Goal: Task Accomplishment & Management: Use online tool/utility

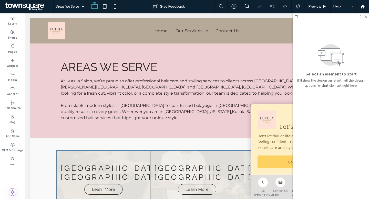
scroll to position [72, 0]
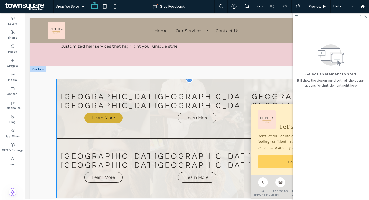
click at [107, 113] on span "Learn More" at bounding box center [103, 118] width 33 height 10
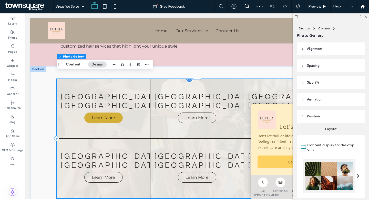
click at [95, 113] on span "Learn More" at bounding box center [103, 118] width 33 height 10
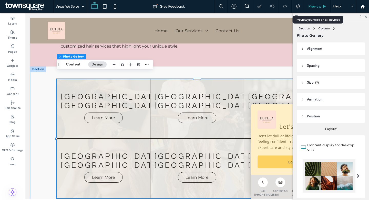
click at [324, 3] on div "Preview" at bounding box center [317, 6] width 26 height 13
click at [319, 6] on span "Preview" at bounding box center [314, 6] width 13 height 4
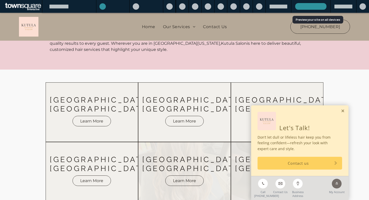
scroll to position [69, 0]
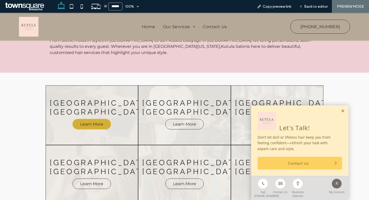
click at [98, 119] on span "Learn More" at bounding box center [91, 124] width 33 height 10
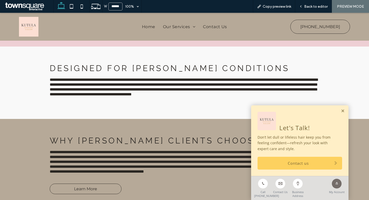
scroll to position [126, 0]
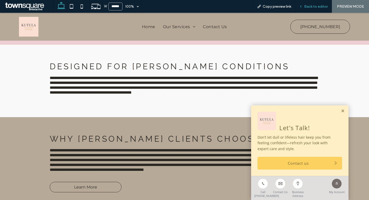
click at [306, 5] on span "Back to editor" at bounding box center [316, 6] width 24 height 4
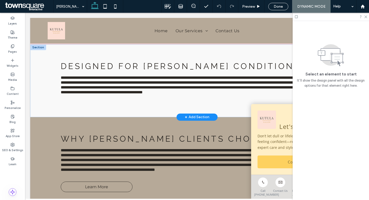
scroll to position [129, 0]
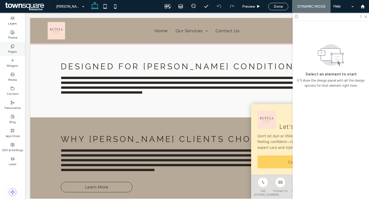
click at [6, 46] on div "Pages" at bounding box center [12, 49] width 25 height 14
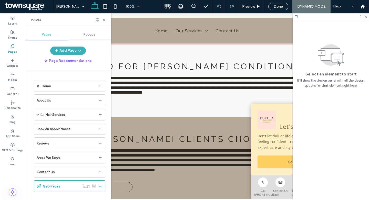
click at [6, 46] on div "Pages" at bounding box center [12, 49] width 25 height 14
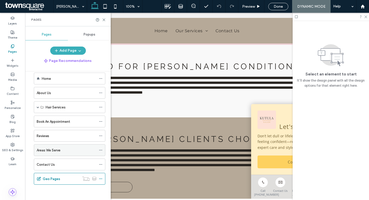
click at [52, 147] on div "Areas We Serve" at bounding box center [67, 150] width 60 height 11
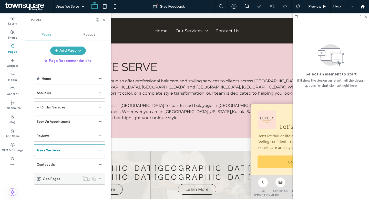
click at [65, 176] on div "Geo Pages" at bounding box center [61, 178] width 37 height 11
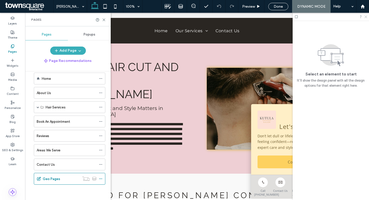
click at [366, 17] on icon at bounding box center [365, 16] width 3 height 3
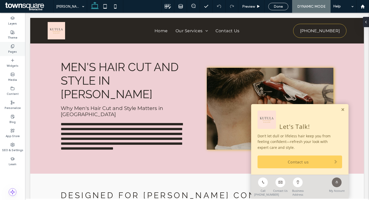
click at [6, 51] on div "Pages" at bounding box center [12, 49] width 25 height 14
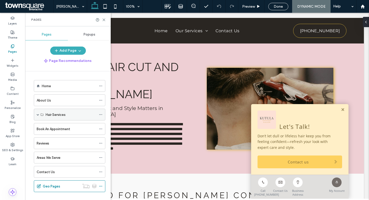
click at [37, 117] on span at bounding box center [38, 114] width 3 height 11
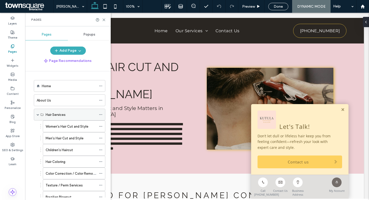
click at [37, 117] on span at bounding box center [38, 114] width 3 height 11
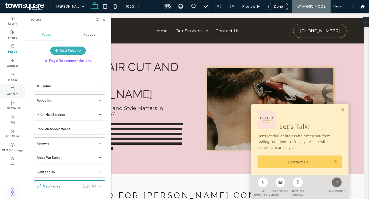
click at [11, 93] on label "Content" at bounding box center [13, 94] width 12 height 6
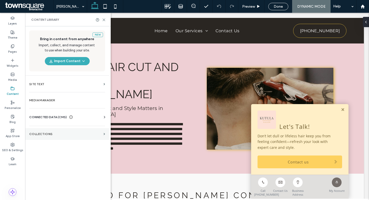
click at [49, 136] on label "Collections" at bounding box center [65, 134] width 72 height 4
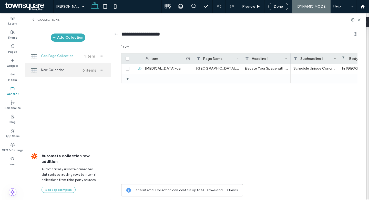
click at [59, 74] on div "New Collection 6 items" at bounding box center [68, 70] width 86 height 14
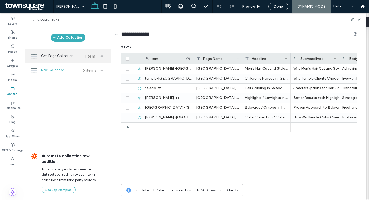
click at [55, 54] on span "Geo Page Collection" at bounding box center [60, 56] width 38 height 5
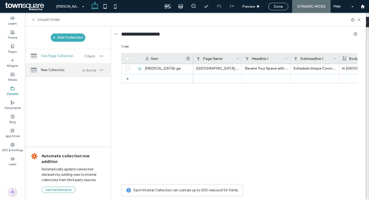
click at [53, 70] on span "New Collection" at bounding box center [60, 70] width 38 height 5
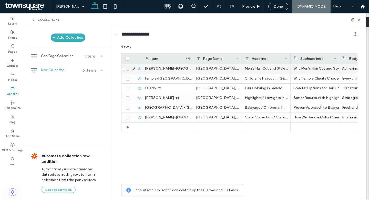
click at [128, 69] on icon at bounding box center [128, 69] width 2 height 2
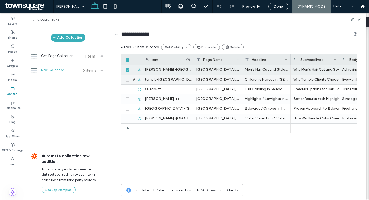
click at [128, 80] on icon at bounding box center [128, 80] width 2 height 2
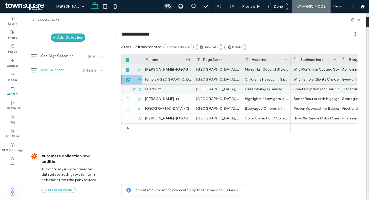
click at [128, 90] on icon at bounding box center [128, 90] width 2 height 2
click at [128, 100] on span at bounding box center [128, 100] width 4 height 4
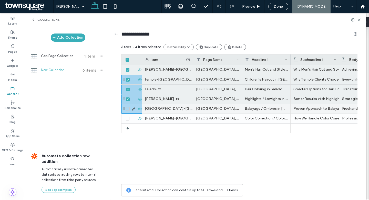
click at [128, 107] on span at bounding box center [128, 109] width 4 height 4
click at [128, 121] on div at bounding box center [133, 118] width 18 height 9
click at [102, 70] on icon "button" at bounding box center [101, 70] width 4 height 4
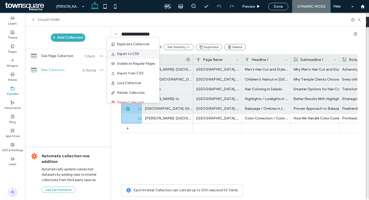
click at [138, 56] on span "Export to CSV" at bounding box center [128, 54] width 22 height 5
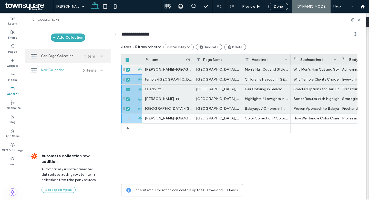
click at [69, 58] on span "Geo Page Collection" at bounding box center [60, 56] width 38 height 5
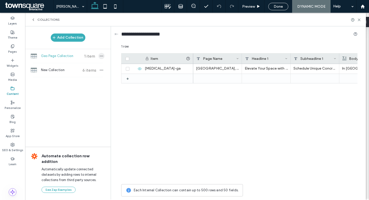
click at [102, 55] on icon "button" at bounding box center [101, 56] width 4 height 4
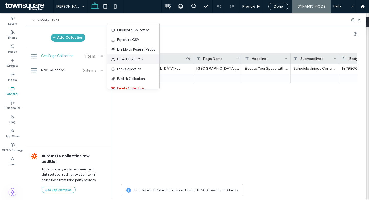
click at [130, 57] on span "Import from CSV" at bounding box center [130, 59] width 26 height 5
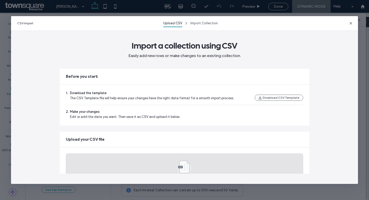
click at [122, 159] on div "Upload a file (.pdf, .doc, .txt, etc.)" at bounding box center [185, 172] width 238 height 37
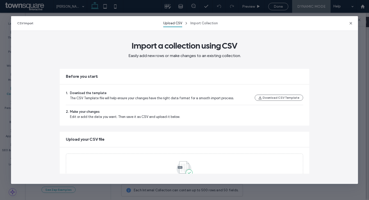
scroll to position [35, 0]
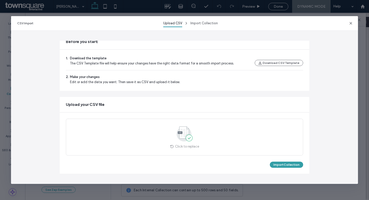
click at [276, 164] on button "Import Collection" at bounding box center [286, 165] width 33 height 6
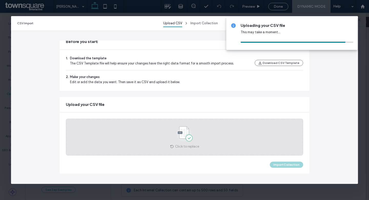
scroll to position [0, 0]
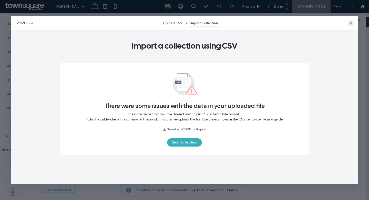
click at [350, 22] on icon "button" at bounding box center [351, 23] width 4 height 4
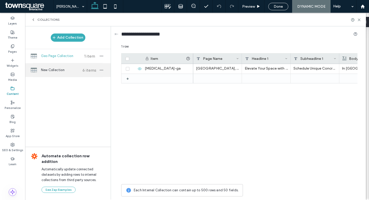
click at [52, 75] on div "New Collection 6 items" at bounding box center [68, 70] width 86 height 14
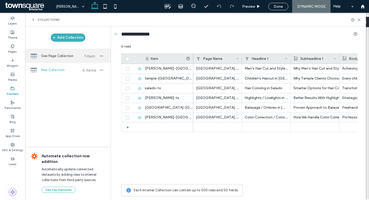
click at [61, 57] on span "Geo Page Collection" at bounding box center [60, 56] width 38 height 5
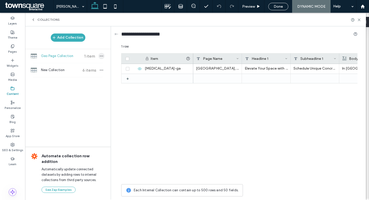
click at [103, 58] on icon "button" at bounding box center [101, 56] width 4 height 4
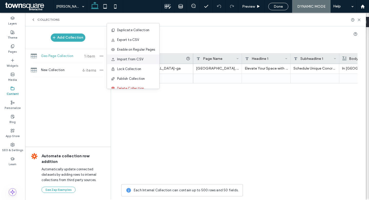
click at [136, 62] on span "Import from CSV" at bounding box center [130, 59] width 26 height 5
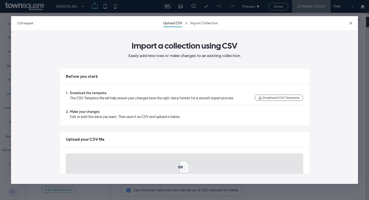
click at [179, 160] on icon at bounding box center [185, 168] width 26 height 17
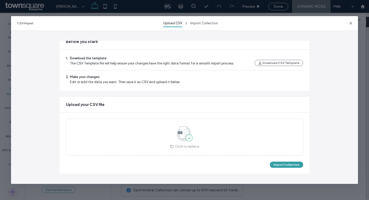
click at [281, 165] on button "Import Collection" at bounding box center [286, 165] width 33 height 6
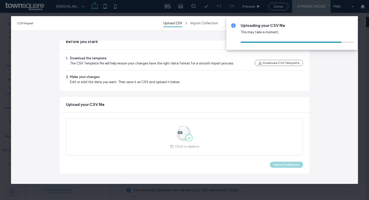
scroll to position [0, 0]
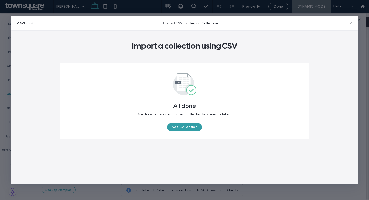
click at [188, 127] on button "See Collection" at bounding box center [184, 127] width 35 height 8
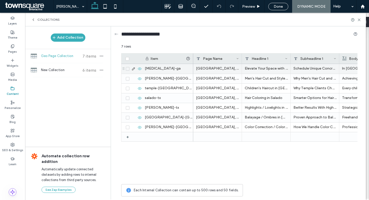
click at [127, 69] on icon at bounding box center [128, 69] width 2 height 2
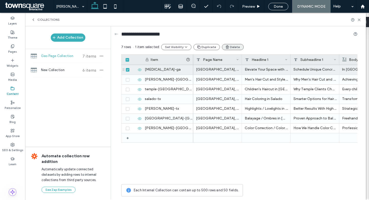
click at [230, 48] on button "Delete" at bounding box center [233, 47] width 22 height 6
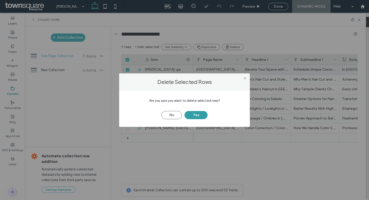
click at [201, 115] on button "Yes" at bounding box center [195, 115] width 23 height 8
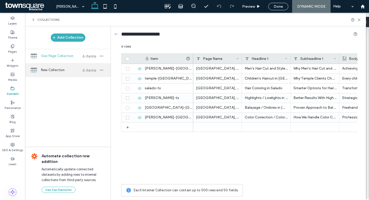
click at [80, 75] on div "New Collection 6 items" at bounding box center [68, 70] width 86 height 14
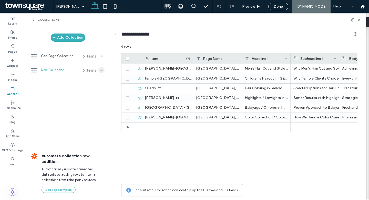
click at [102, 71] on icon "button" at bounding box center [101, 70] width 4 height 4
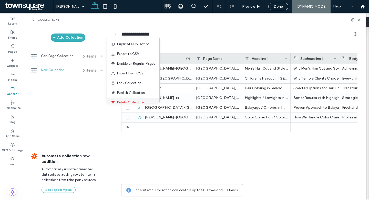
click at [127, 102] on span "Delete Collection" at bounding box center [130, 102] width 27 height 5
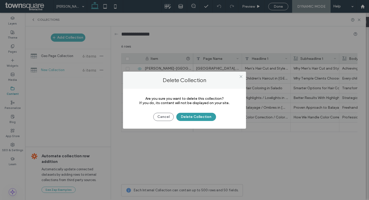
click at [188, 118] on button "Delete Collection" at bounding box center [196, 117] width 40 height 8
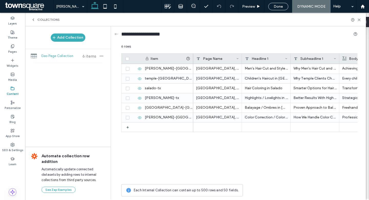
click at [64, 55] on span "Geo Page Collection" at bounding box center [60, 56] width 38 height 5
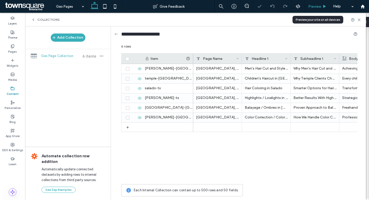
click at [321, 10] on div "Preview" at bounding box center [317, 6] width 26 height 13
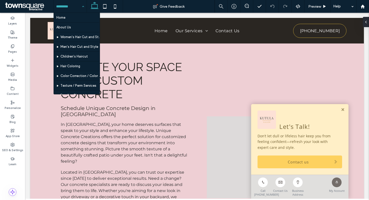
click at [85, 7] on div "Home About Us Women's Hair Cut and Style Men's Hair Cut and Style Children's Ha…" at bounding box center [70, 6] width 33 height 13
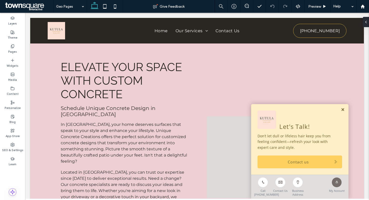
click at [344, 109] on link at bounding box center [343, 110] width 4 height 4
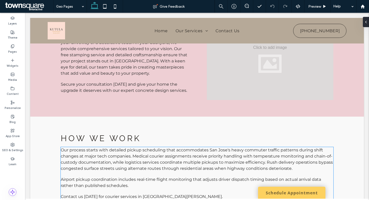
scroll to position [154, 0]
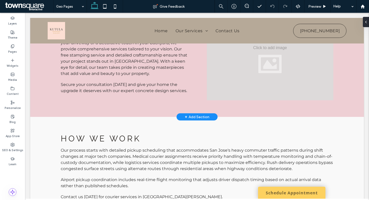
click at [192, 114] on div "+ Add Section" at bounding box center [197, 117] width 25 height 6
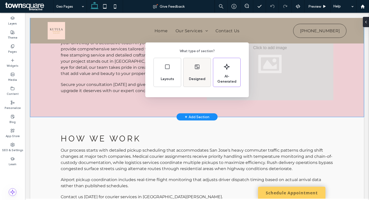
click at [199, 74] on div "Designed" at bounding box center [197, 79] width 21 height 11
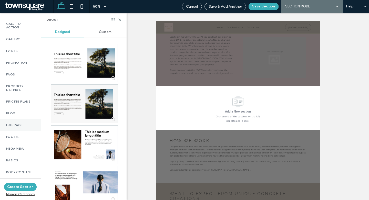
scroll to position [259, 0]
click at [26, 125] on div "Full Page" at bounding box center [20, 126] width 41 height 12
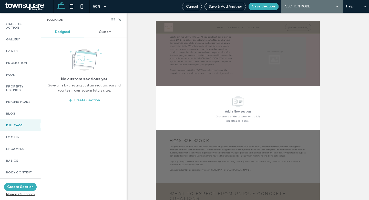
click at [106, 34] on span "Custom" at bounding box center [105, 32] width 13 height 4
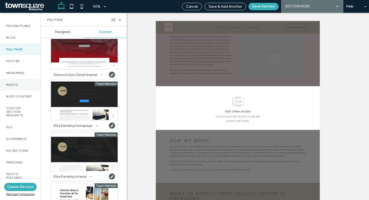
scroll to position [381, 0]
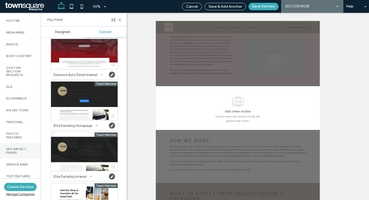
click at [21, 150] on label "SEO Impact Pages" at bounding box center [20, 151] width 28 height 7
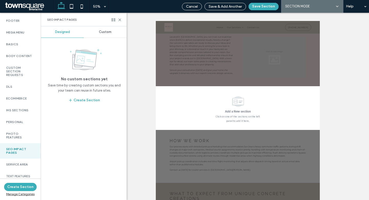
click at [114, 32] on div "Custom" at bounding box center [105, 31] width 43 height 11
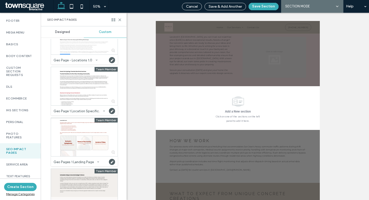
scroll to position [151, 0]
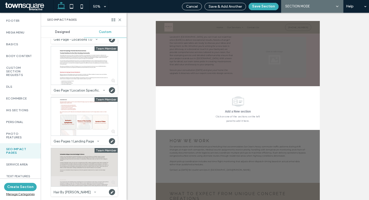
click at [77, 171] on div at bounding box center [84, 167] width 67 height 38
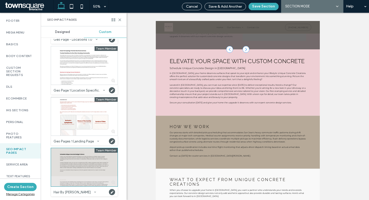
scroll to position [200, 0]
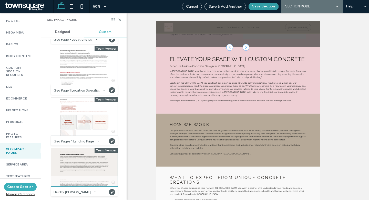
click at [272, 8] on button "Save Section" at bounding box center [264, 6] width 30 height 7
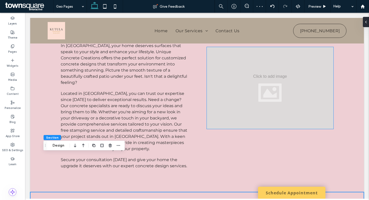
scroll to position [0, 0]
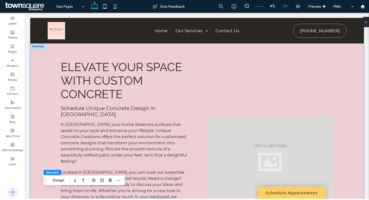
click at [45, 113] on div "Elevate Your Space with Custom Concrete Schedule Unique Concrete Design in [GEO…" at bounding box center [196, 158] width 307 height 228
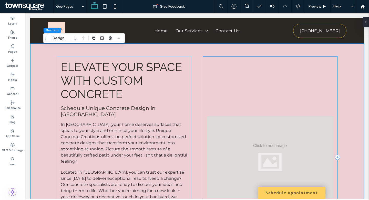
click at [258, 98] on div at bounding box center [270, 157] width 135 height 202
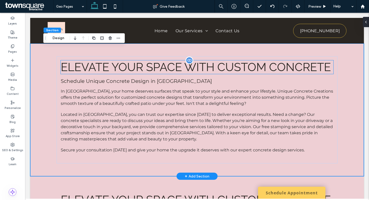
click at [231, 68] on span "Elevate Your Space with Custom Concrete" at bounding box center [196, 67] width 270 height 14
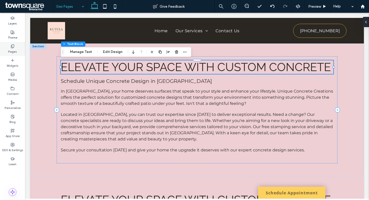
click at [18, 46] on div "Pages" at bounding box center [12, 49] width 25 height 14
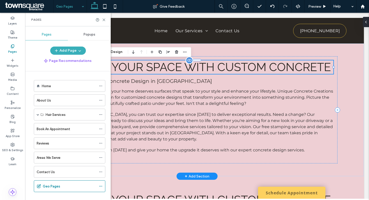
click at [178, 64] on span "Elevate Your Space with Custom Concrete" at bounding box center [196, 67] width 270 height 14
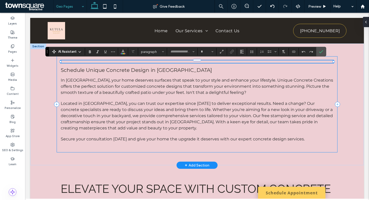
type input "*******"
type input "**"
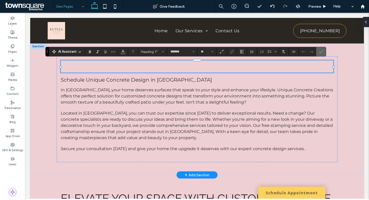
click at [322, 48] on span "Confirm" at bounding box center [321, 51] width 4 height 9
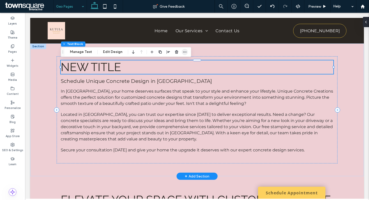
click at [186, 53] on icon "button" at bounding box center [185, 52] width 4 height 4
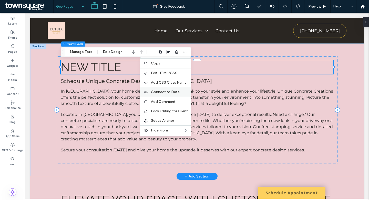
click at [176, 92] on span "Connect to Data" at bounding box center [165, 92] width 29 height 4
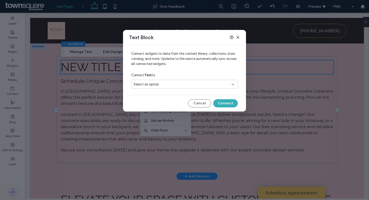
click at [178, 88] on div "Select an option" at bounding box center [184, 84] width 107 height 9
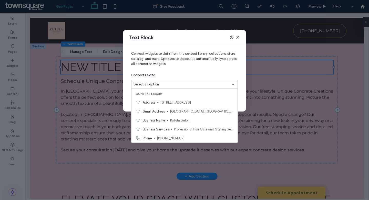
click at [107, 145] on div "Text Block Connect widgets to data from the content library, collections, store…" at bounding box center [184, 100] width 369 height 200
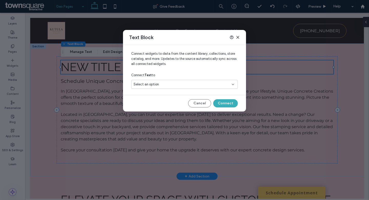
click at [238, 36] on icon at bounding box center [238, 37] width 4 height 4
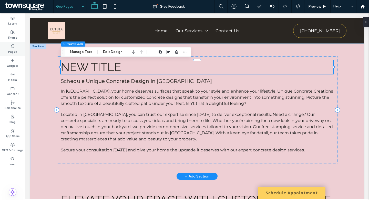
click at [11, 46] on icon at bounding box center [13, 46] width 4 height 4
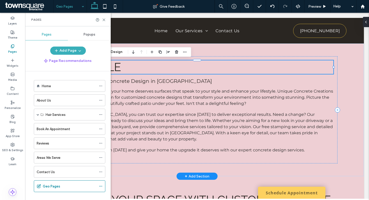
scroll to position [7, 0]
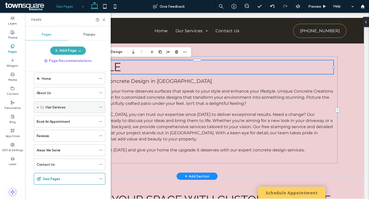
click at [38, 108] on span at bounding box center [38, 107] width 3 height 3
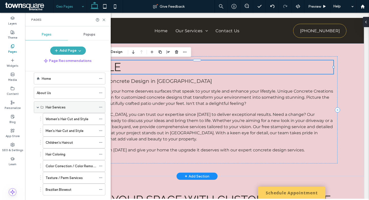
click at [38, 108] on span at bounding box center [38, 107] width 3 height 3
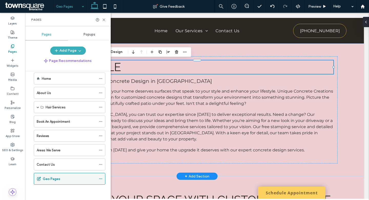
click at [99, 179] on icon at bounding box center [101, 179] width 4 height 4
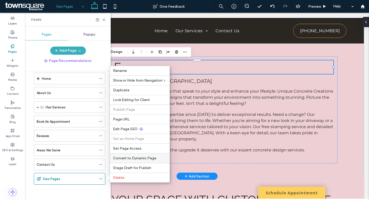
click at [138, 160] on span "Convert to Dynamic Page" at bounding box center [134, 158] width 43 height 4
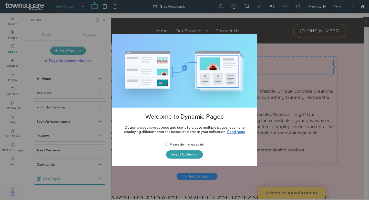
click at [172, 156] on button "Select Collection" at bounding box center [184, 155] width 37 height 8
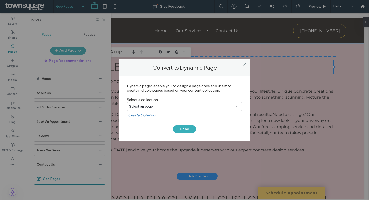
click at [187, 104] on div "Select an option" at bounding box center [181, 106] width 105 height 5
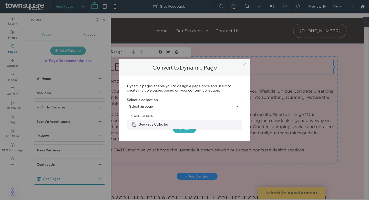
click at [167, 123] on span "Geo Page Collection" at bounding box center [153, 124] width 31 height 5
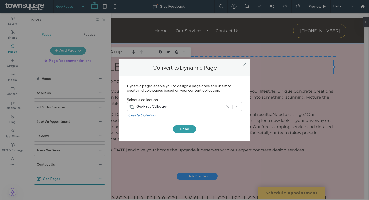
click at [182, 131] on button "Done" at bounding box center [184, 129] width 23 height 8
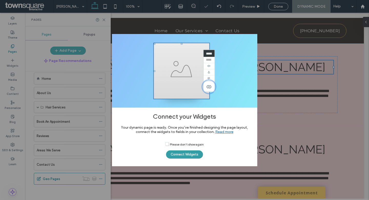
click at [179, 157] on button "Connect Widgets" at bounding box center [184, 155] width 37 height 8
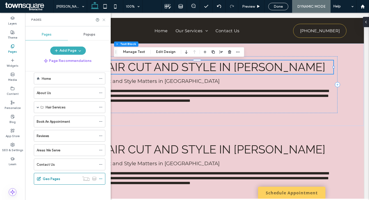
click at [104, 19] on use at bounding box center [104, 20] width 2 height 2
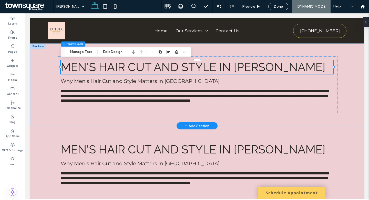
click at [44, 47] on div at bounding box center [38, 47] width 16 height 6
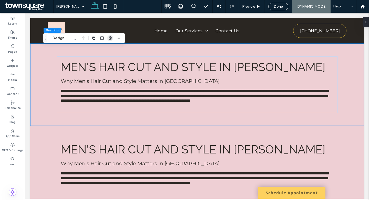
click at [111, 38] on use "button" at bounding box center [110, 37] width 3 height 3
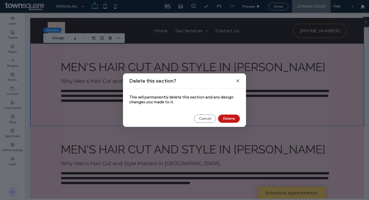
click at [229, 116] on button "Delete" at bounding box center [229, 119] width 22 height 8
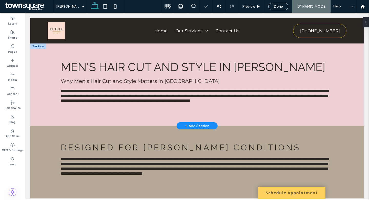
click at [43, 45] on div at bounding box center [38, 47] width 16 height 6
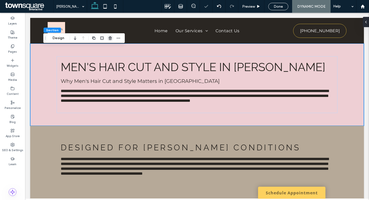
click at [112, 38] on span "button" at bounding box center [110, 38] width 6 height 6
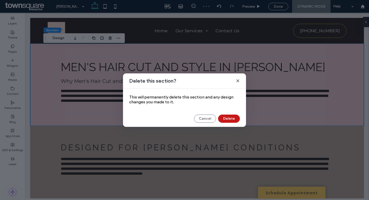
click at [238, 119] on button "Delete" at bounding box center [229, 119] width 22 height 8
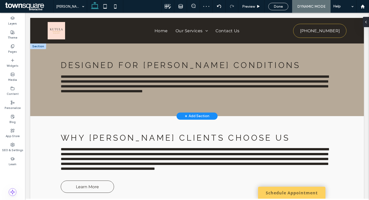
click at [42, 45] on div at bounding box center [38, 47] width 16 height 6
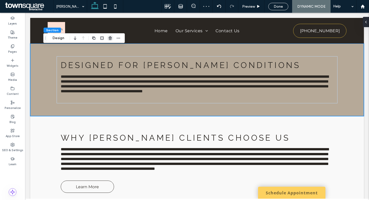
click at [110, 39] on use "button" at bounding box center [110, 37] width 3 height 3
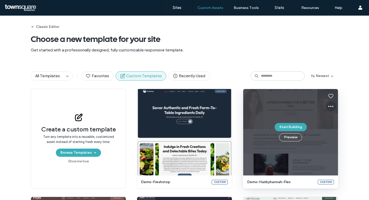
click at [330, 109] on icon at bounding box center [331, 107] width 6 height 6
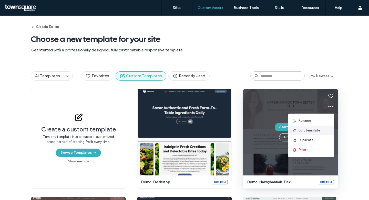
click at [310, 129] on span "Edit template" at bounding box center [310, 130] width 22 height 5
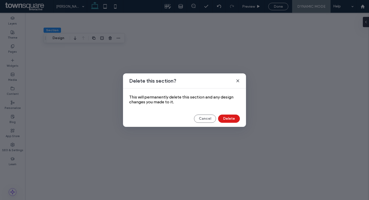
drag, startPoint x: 0, startPoint y: 0, endPoint x: 225, endPoint y: 116, distance: 253.3
click at [225, 116] on button "Delete" at bounding box center [229, 119] width 22 height 8
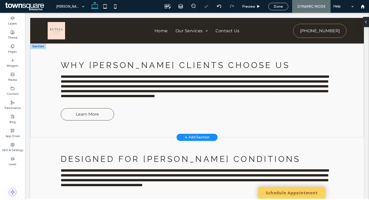
click at [40, 45] on div at bounding box center [38, 47] width 16 height 6
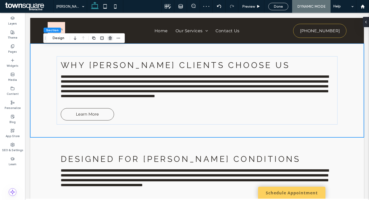
click at [109, 39] on use "button" at bounding box center [110, 37] width 3 height 3
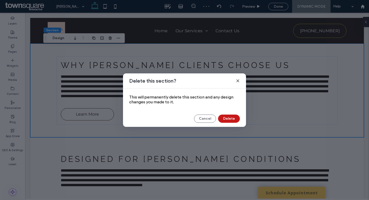
click at [224, 119] on button "Delete" at bounding box center [229, 119] width 22 height 8
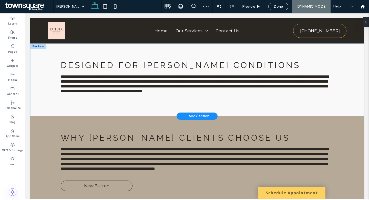
click at [41, 46] on div at bounding box center [38, 47] width 16 height 6
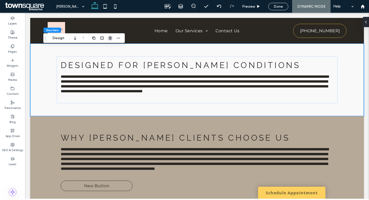
click at [110, 38] on icon "button" at bounding box center [110, 38] width 4 height 4
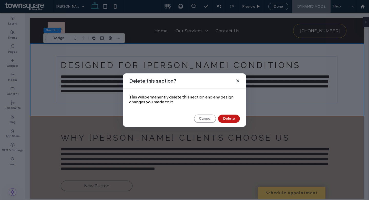
click at [222, 118] on button "Delete" at bounding box center [229, 119] width 22 height 8
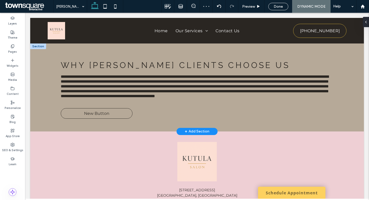
click at [197, 135] on div "+ Add Section" at bounding box center [197, 132] width 25 height 6
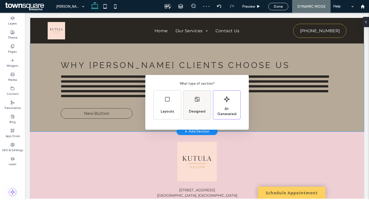
click at [205, 100] on div "Designed" at bounding box center [196, 105] width 27 height 29
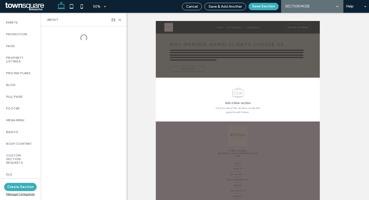
scroll to position [381, 0]
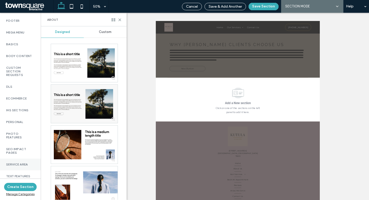
click at [24, 163] on label "Service Area" at bounding box center [20, 165] width 28 height 4
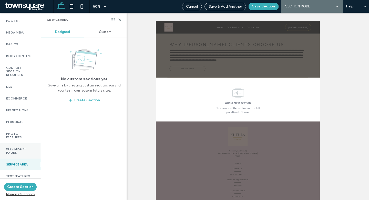
click at [19, 150] on label "SEO Impact Pages" at bounding box center [20, 151] width 28 height 7
click at [107, 31] on span "Custom" at bounding box center [105, 32] width 13 height 4
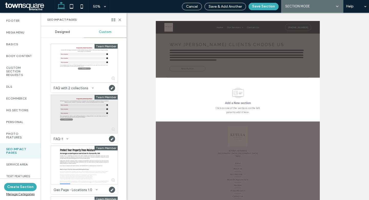
scroll to position [151, 0]
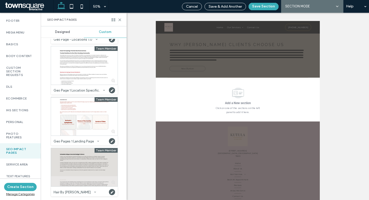
click at [70, 183] on div at bounding box center [84, 167] width 67 height 38
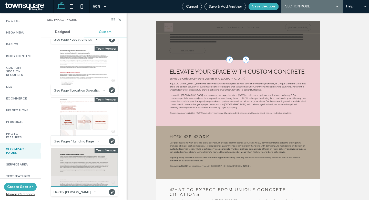
scroll to position [41, 0]
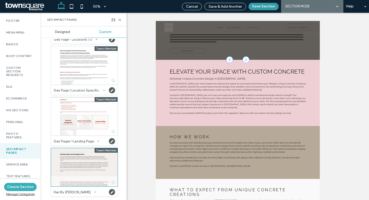
click at [265, 5] on button "Save Section" at bounding box center [264, 6] width 30 height 7
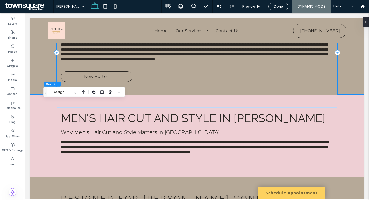
scroll to position [0, 0]
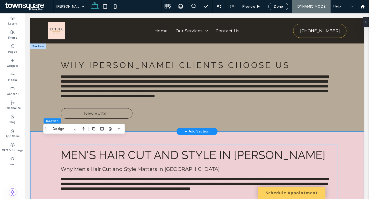
click at [44, 46] on div at bounding box center [38, 47] width 16 height 6
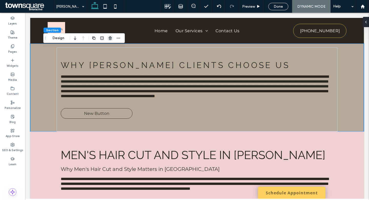
click at [110, 41] on span "button" at bounding box center [110, 38] width 6 height 6
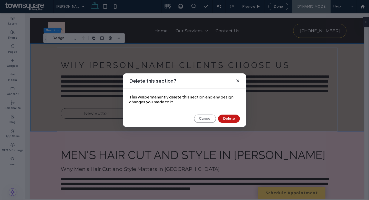
click at [230, 118] on button "Delete" at bounding box center [229, 119] width 22 height 8
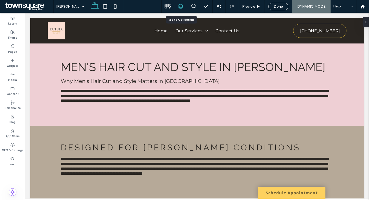
click at [182, 5] on icon at bounding box center [180, 6] width 5 height 5
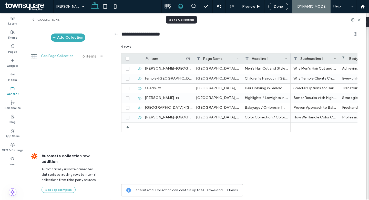
click at [181, 5] on icon at bounding box center [180, 6] width 5 height 5
click at [285, 3] on div "Done" at bounding box center [278, 6] width 20 height 7
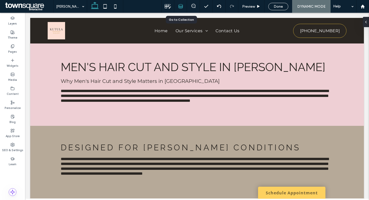
click at [181, 6] on icon at bounding box center [180, 6] width 5 height 5
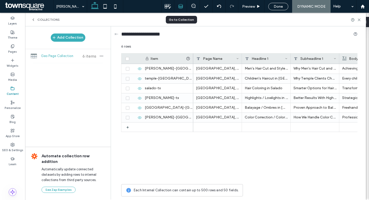
click at [181, 6] on icon at bounding box center [180, 6] width 5 height 5
click at [275, 6] on span "Done" at bounding box center [278, 6] width 9 height 4
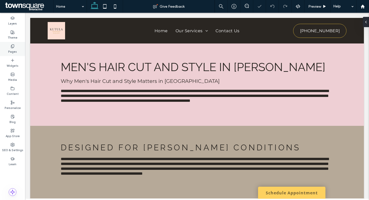
click at [11, 46] on icon at bounding box center [13, 46] width 4 height 4
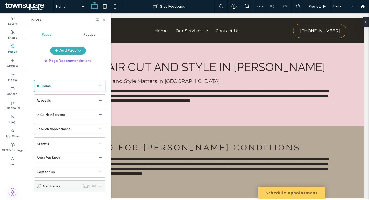
click at [48, 189] on div "Geo Pages" at bounding box center [61, 186] width 37 height 11
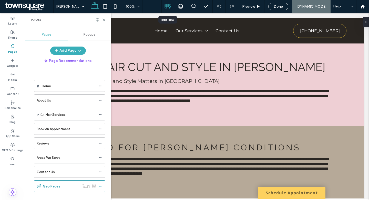
click at [164, 6] on div at bounding box center [168, 6] width 12 height 7
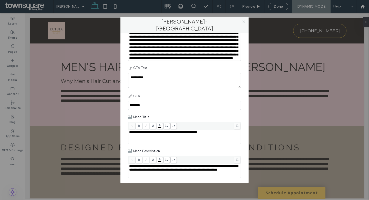
scroll to position [242, 0]
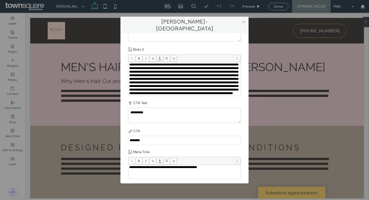
click at [179, 88] on span "**********" at bounding box center [183, 79] width 109 height 32
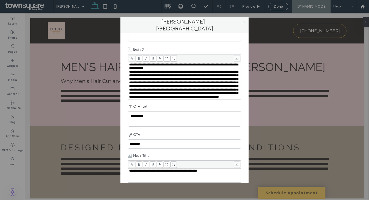
click at [160, 97] on span "**********" at bounding box center [183, 84] width 109 height 28
click at [175, 99] on span "**********" at bounding box center [183, 86] width 109 height 25
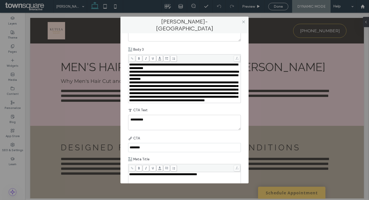
click at [160, 102] on span "**********" at bounding box center [183, 91] width 109 height 21
click at [158, 102] on span "**********" at bounding box center [183, 94] width 109 height 18
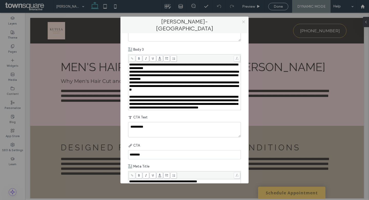
click at [242, 20] on icon at bounding box center [244, 22] width 4 height 4
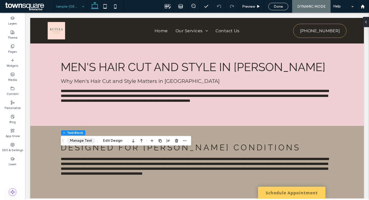
click at [87, 139] on button "Manage Text" at bounding box center [81, 141] width 29 height 6
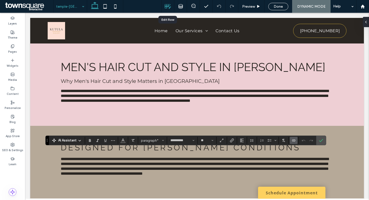
click at [169, 5] on icon at bounding box center [168, 6] width 7 height 7
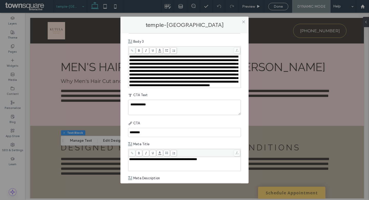
scroll to position [237, 0]
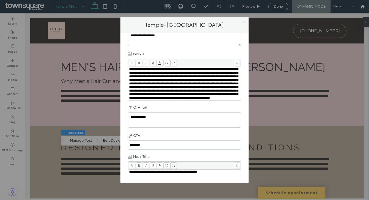
click at [189, 88] on span "**********" at bounding box center [183, 84] width 109 height 32
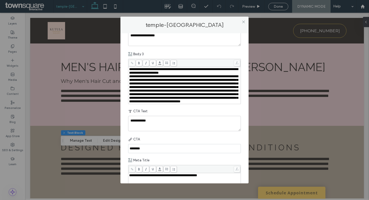
click at [159, 96] on span "**********" at bounding box center [183, 89] width 109 height 28
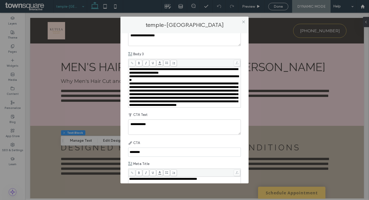
click at [179, 104] on span "**********" at bounding box center [183, 94] width 109 height 25
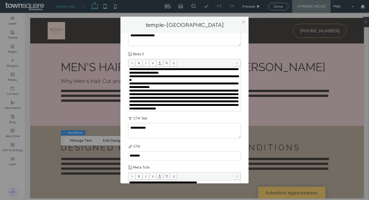
click at [174, 110] on span "**********" at bounding box center [183, 99] width 109 height 21
click at [170, 110] on span "**********" at bounding box center [183, 99] width 109 height 21
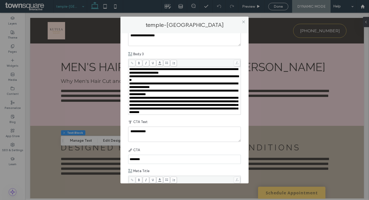
click at [193, 114] on span "**********" at bounding box center [183, 105] width 109 height 18
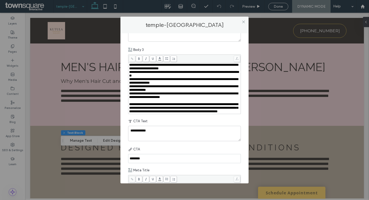
scroll to position [244, 0]
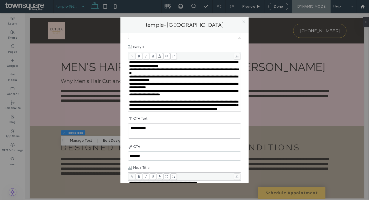
click at [228, 40] on div "**********" at bounding box center [184, 32] width 113 height 16
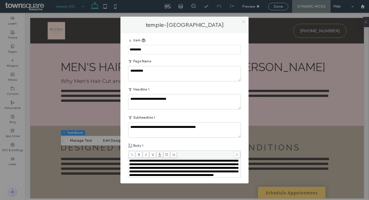
click at [243, 22] on icon at bounding box center [244, 22] width 4 height 4
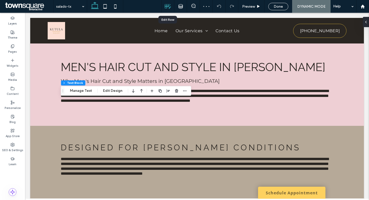
click at [169, 6] on use at bounding box center [168, 6] width 6 height 4
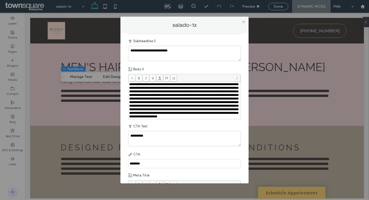
scroll to position [225, 0]
click at [185, 104] on span "**********" at bounding box center [183, 101] width 109 height 36
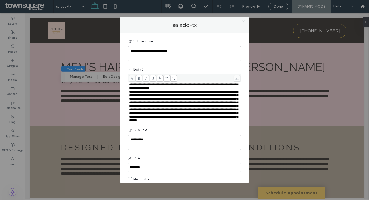
click at [170, 112] on span "**********" at bounding box center [183, 106] width 109 height 32
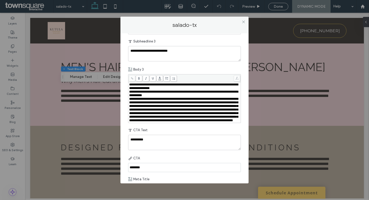
click at [177, 122] on span "**********" at bounding box center [183, 109] width 109 height 25
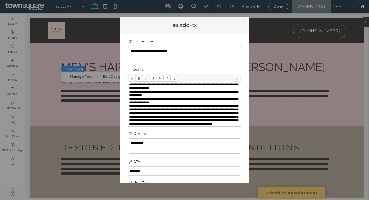
click at [186, 126] on span "**********" at bounding box center [183, 115] width 109 height 21
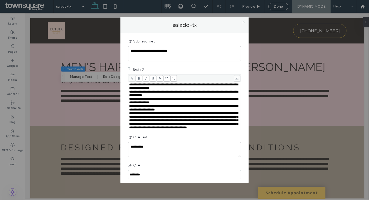
click at [182, 129] on span "**********" at bounding box center [183, 121] width 109 height 18
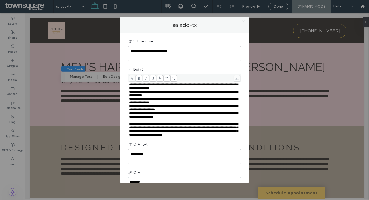
click at [242, 23] on icon at bounding box center [244, 22] width 4 height 4
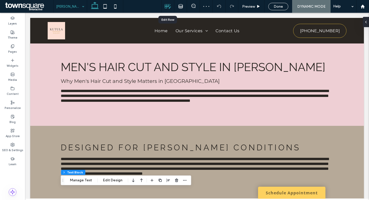
click at [167, 7] on icon at bounding box center [168, 6] width 7 height 7
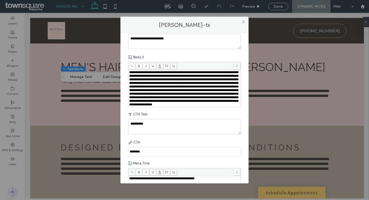
scroll to position [234, 0]
click at [168, 96] on span "**********" at bounding box center [183, 89] width 109 height 36
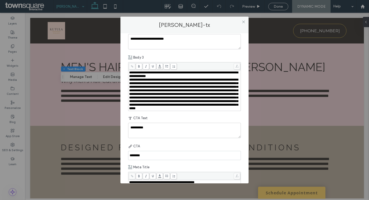
click at [197, 103] on span "**********" at bounding box center [183, 94] width 109 height 32
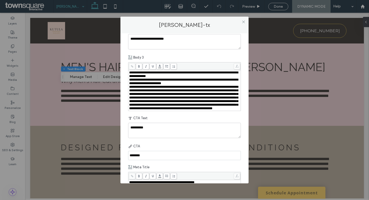
click at [179, 110] on span "**********" at bounding box center [183, 97] width 109 height 25
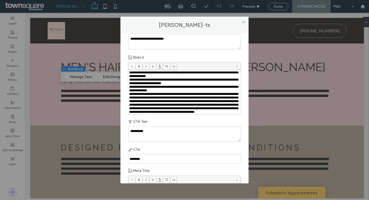
click at [166, 114] on span "**********" at bounding box center [183, 103] width 109 height 21
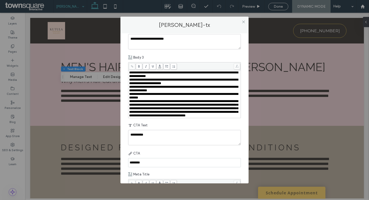
click at [192, 117] on span "**********" at bounding box center [183, 109] width 109 height 18
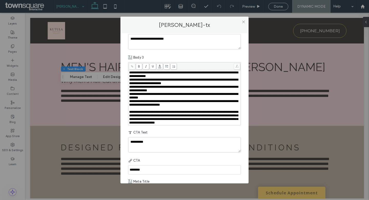
click at [263, 57] on div "**********" at bounding box center [184, 100] width 369 height 200
click at [242, 20] on icon at bounding box center [244, 22] width 4 height 4
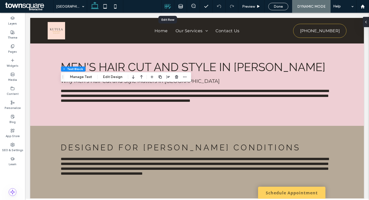
click at [171, 9] on div at bounding box center [168, 6] width 12 height 7
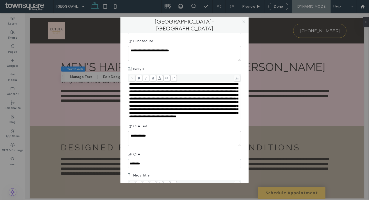
scroll to position [223, 0]
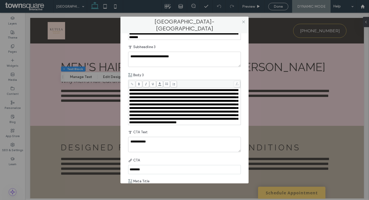
click at [206, 116] on span "**********" at bounding box center [183, 107] width 109 height 36
click at [206, 114] on span "**********" at bounding box center [183, 107] width 109 height 36
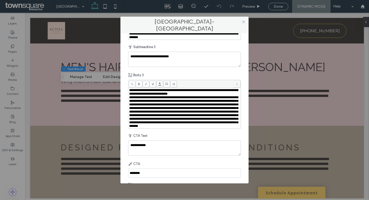
click at [176, 122] on span "**********" at bounding box center [183, 112] width 109 height 32
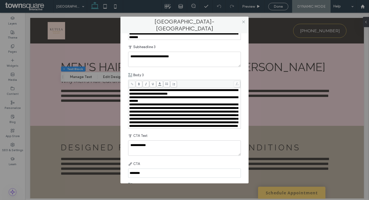
click at [171, 128] on span "**********" at bounding box center [183, 115] width 109 height 25
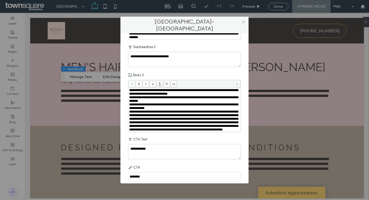
click at [170, 131] on span "**********" at bounding box center [183, 120] width 109 height 21
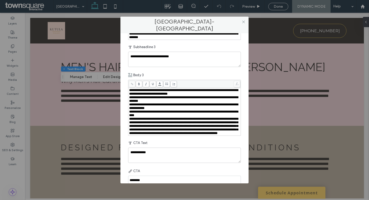
click at [202, 135] on span "**********" at bounding box center [183, 126] width 109 height 18
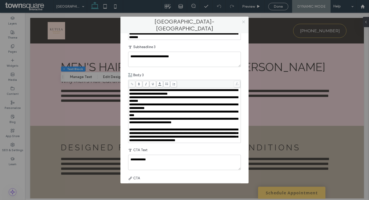
click at [243, 24] on span at bounding box center [244, 22] width 4 height 8
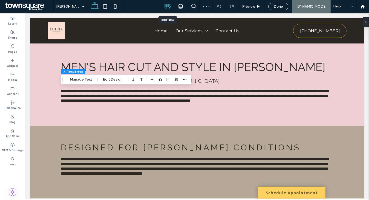
click at [169, 7] on icon at bounding box center [168, 6] width 7 height 7
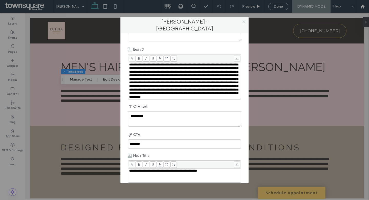
scroll to position [238, 0]
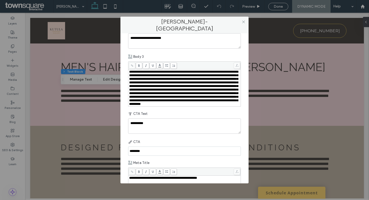
click at [193, 96] on span "**********" at bounding box center [183, 88] width 109 height 36
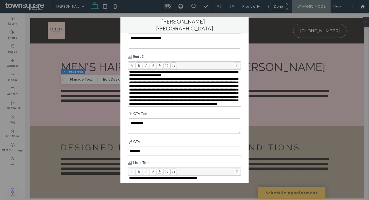
click at [175, 103] on span "**********" at bounding box center [183, 91] width 109 height 28
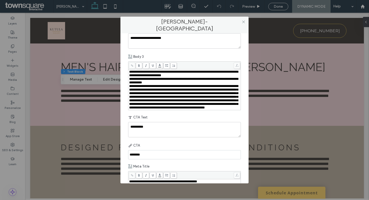
click at [168, 109] on span "**********" at bounding box center [183, 97] width 109 height 25
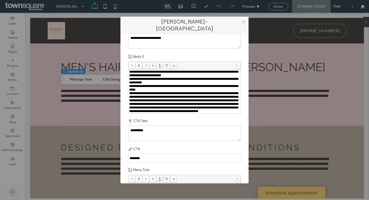
click at [158, 113] on span "**********" at bounding box center [183, 102] width 109 height 21
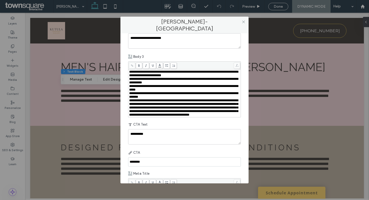
click at [167, 117] on span "**********" at bounding box center [183, 108] width 109 height 18
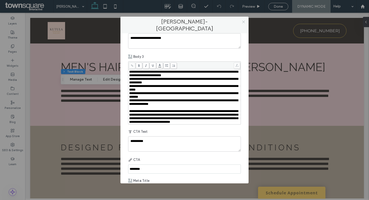
click at [242, 23] on icon at bounding box center [244, 22] width 4 height 4
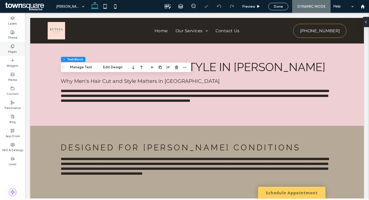
click at [16, 46] on div "Pages" at bounding box center [12, 49] width 25 height 14
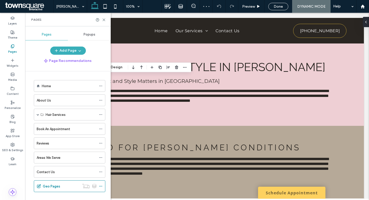
scroll to position [7, 0]
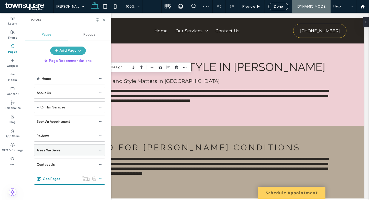
click at [64, 145] on div "Areas We Serve" at bounding box center [67, 150] width 60 height 11
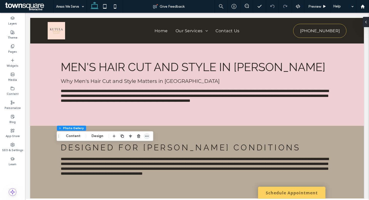
click at [145, 136] on icon "button" at bounding box center [147, 136] width 4 height 4
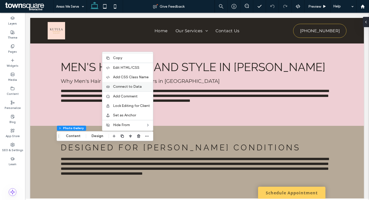
click at [139, 85] on span "Connect to Data" at bounding box center [127, 87] width 29 height 4
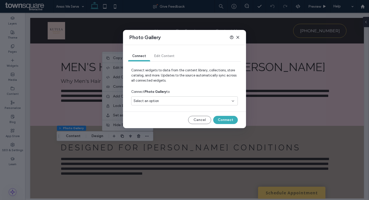
click at [158, 96] on div "Connect Photo Gallery to" at bounding box center [184, 91] width 107 height 9
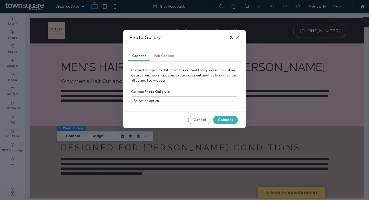
click at [157, 99] on span "Select an option" at bounding box center [146, 101] width 25 height 5
click at [150, 119] on span "Geo Page Collection" at bounding box center [158, 119] width 31 height 5
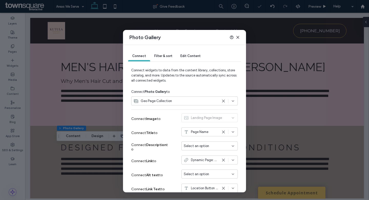
scroll to position [25, 0]
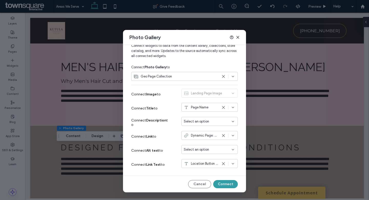
click at [224, 186] on button "Connect" at bounding box center [225, 184] width 25 height 8
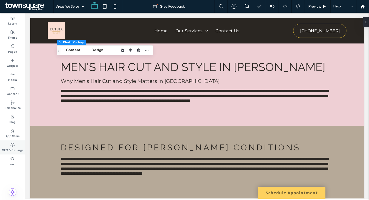
click at [13, 149] on label "SEO & Settings" at bounding box center [12, 150] width 21 height 6
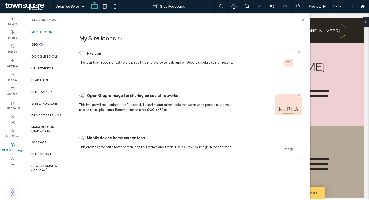
click at [13, 146] on icon at bounding box center [13, 145] width 4 height 4
click at [303, 20] on use at bounding box center [303, 20] width 2 height 2
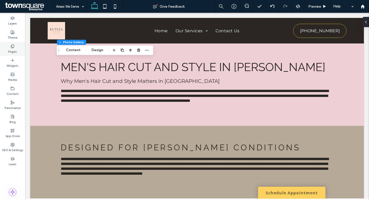
click at [15, 45] on div "Pages" at bounding box center [12, 49] width 25 height 14
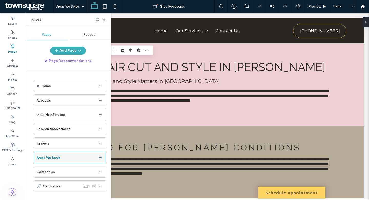
scroll to position [7, 0]
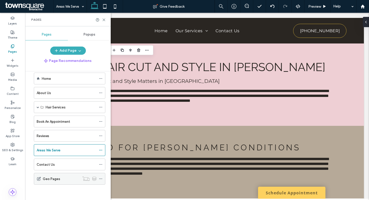
click at [103, 178] on div at bounding box center [102, 179] width 6 height 8
click at [102, 179] on icon at bounding box center [101, 179] width 4 height 4
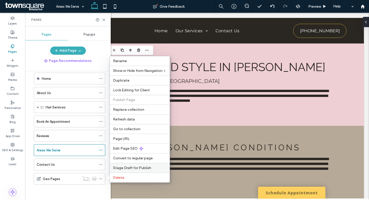
click at [140, 168] on span "Stage Draft for Publish" at bounding box center [132, 168] width 38 height 4
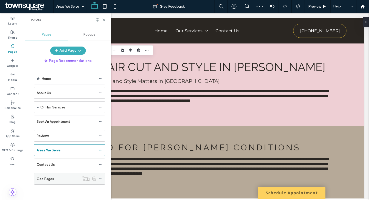
click at [102, 180] on icon at bounding box center [101, 179] width 4 height 4
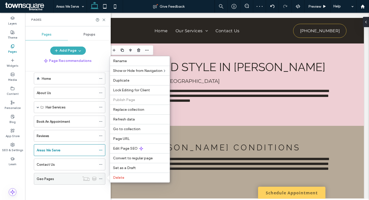
click at [102, 180] on icon at bounding box center [101, 179] width 4 height 4
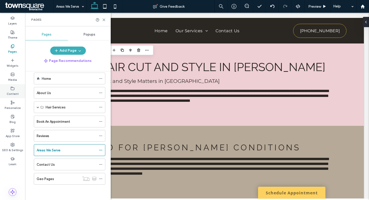
click at [15, 90] on div "Content" at bounding box center [12, 91] width 25 height 14
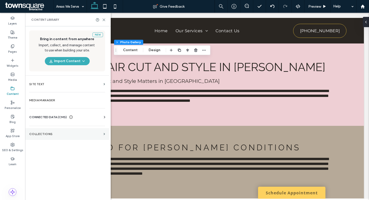
click at [54, 136] on section "Collections" at bounding box center [67, 134] width 84 height 12
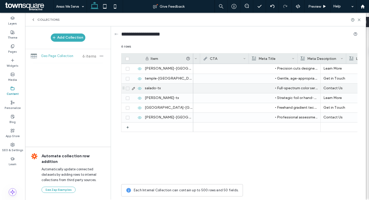
scroll to position [0, 535]
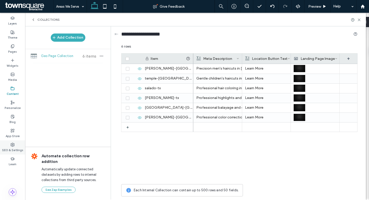
click at [13, 146] on icon at bounding box center [13, 145] width 4 height 4
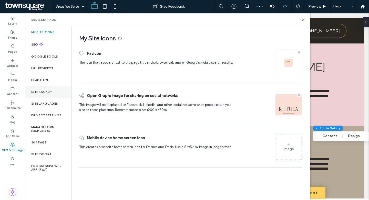
click at [56, 89] on div "Site Backup" at bounding box center [48, 92] width 46 height 12
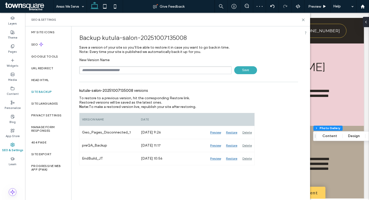
click at [117, 72] on input "text" at bounding box center [155, 70] width 152 height 8
click at [90, 71] on input "**********" at bounding box center [155, 70] width 152 height 8
type input "**********"
click at [249, 69] on span "Save" at bounding box center [245, 70] width 23 height 8
click at [303, 18] on icon at bounding box center [303, 20] width 4 height 4
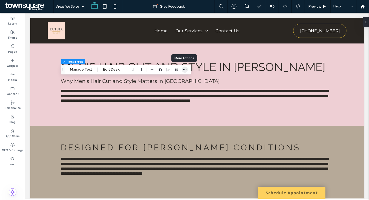
click at [183, 68] on icon "button" at bounding box center [185, 70] width 4 height 4
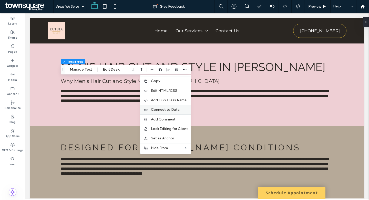
click at [169, 108] on span "Connect to Data" at bounding box center [165, 110] width 29 height 4
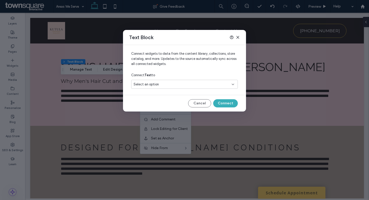
click at [177, 87] on div "Select an option" at bounding box center [184, 84] width 107 height 9
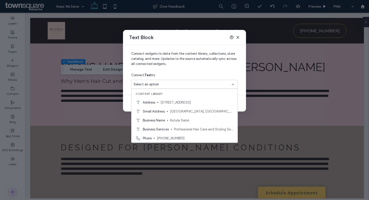
click at [192, 72] on div "Connect Text to" at bounding box center [184, 75] width 107 height 9
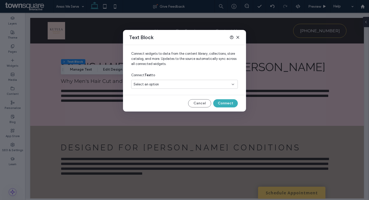
click at [238, 38] on icon at bounding box center [238, 37] width 4 height 4
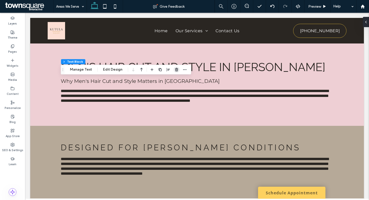
click at [175, 69] on use "button" at bounding box center [176, 69] width 3 height 3
